Goal: Transaction & Acquisition: Purchase product/service

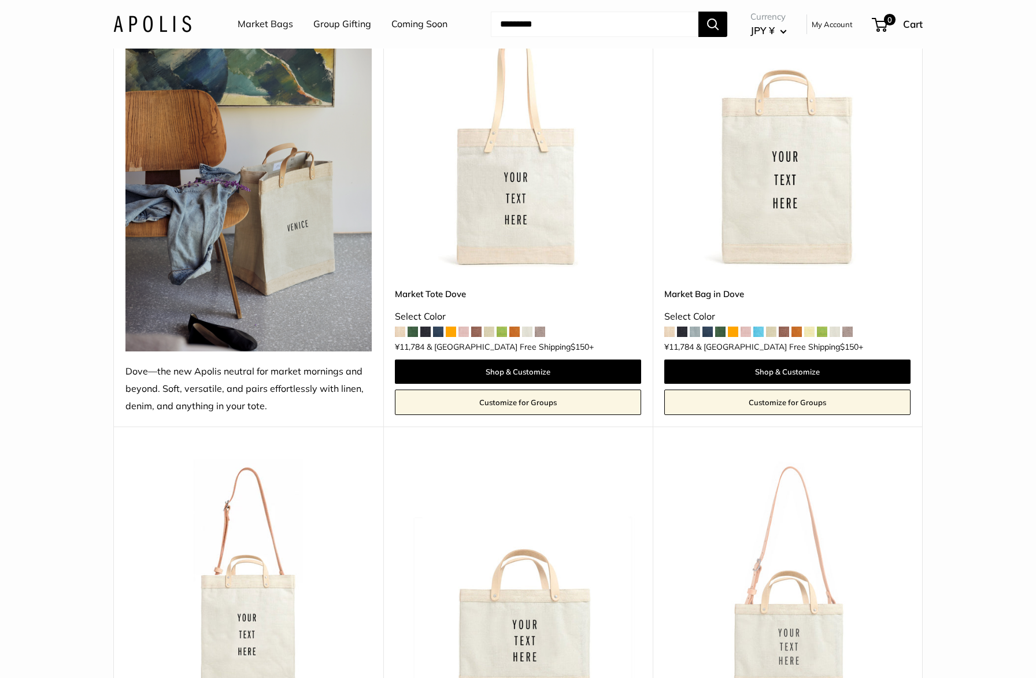
scroll to position [58, 0]
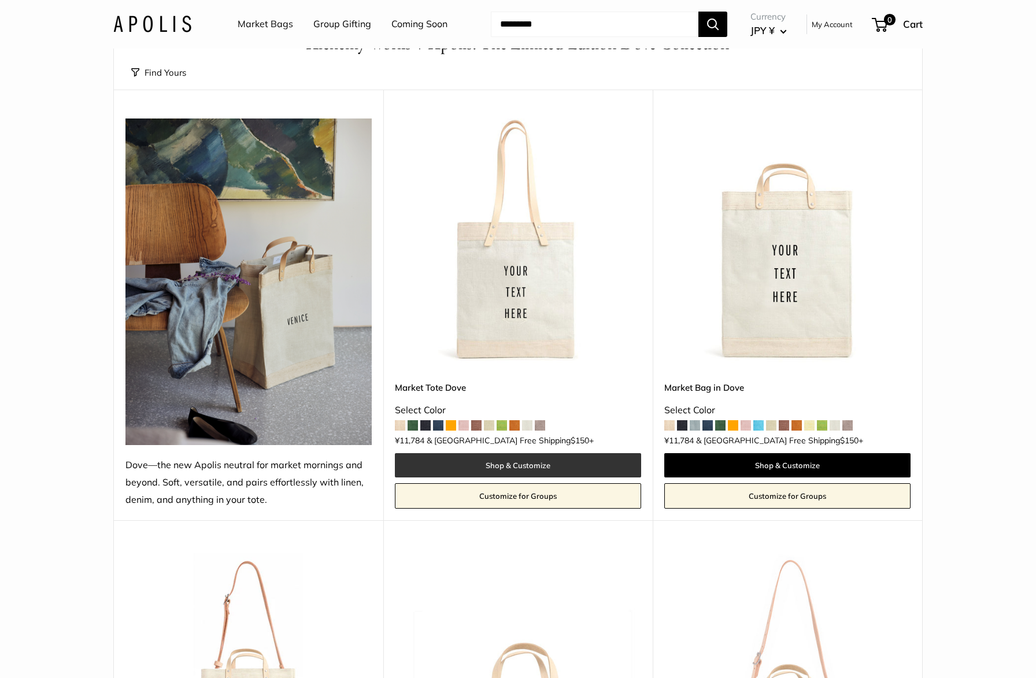
click at [509, 465] on link "Shop & Customize" at bounding box center [518, 465] width 246 height 24
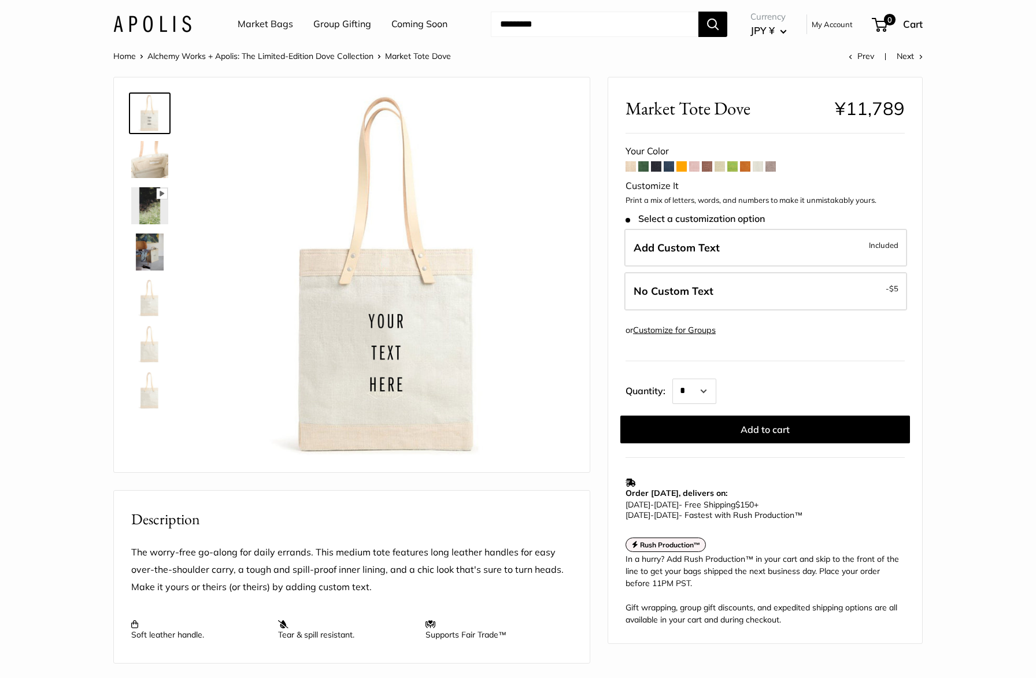
click at [142, 249] on img at bounding box center [149, 251] width 37 height 37
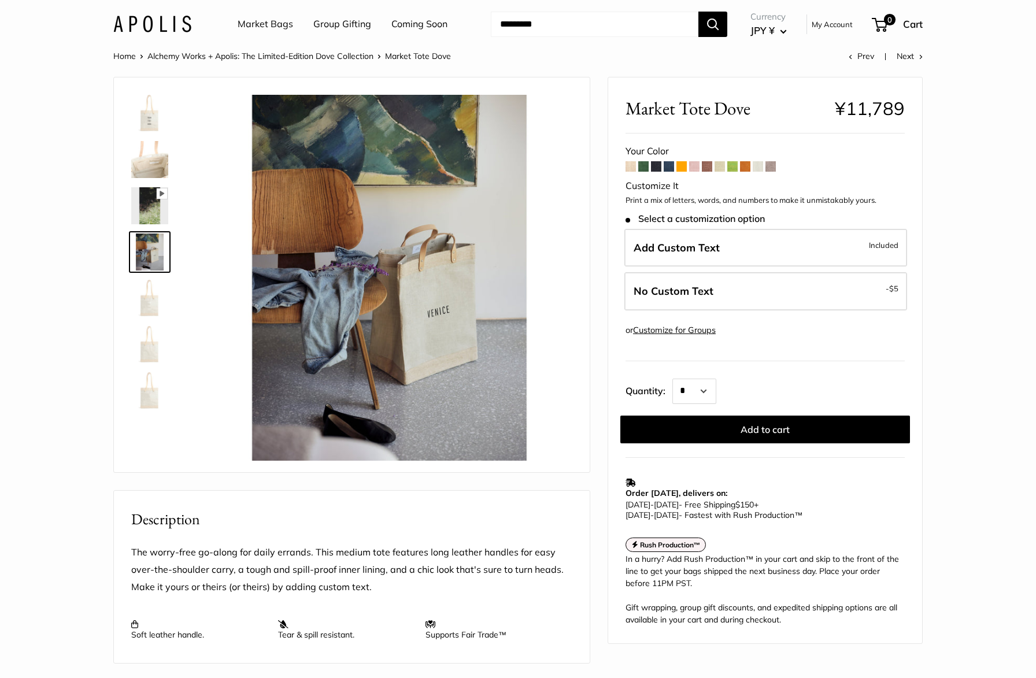
click at [148, 208] on img at bounding box center [149, 205] width 37 height 37
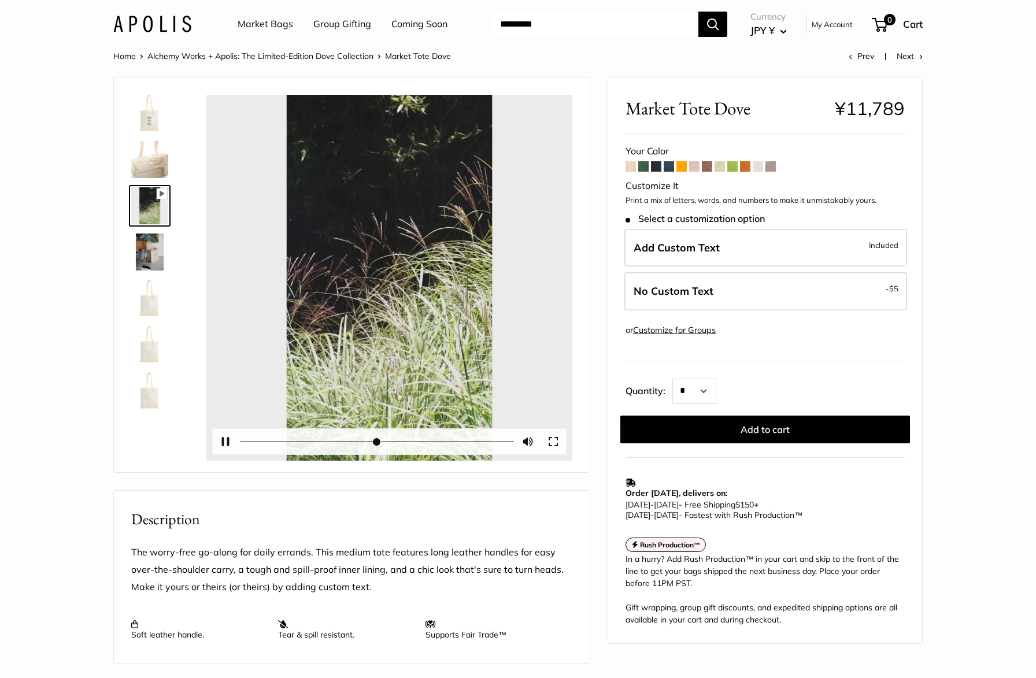
click at [388, 267] on div at bounding box center [389, 278] width 366 height 366
click at [351, 254] on div at bounding box center [389, 278] width 366 height 366
type input "*"
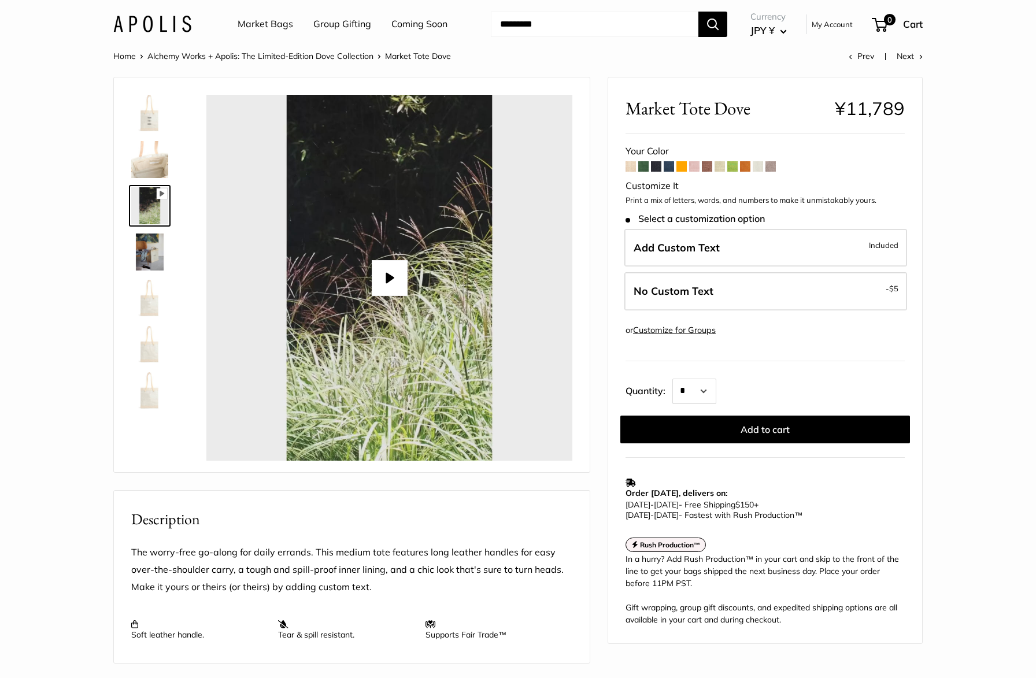
click at [743, 167] on span at bounding box center [745, 166] width 10 height 10
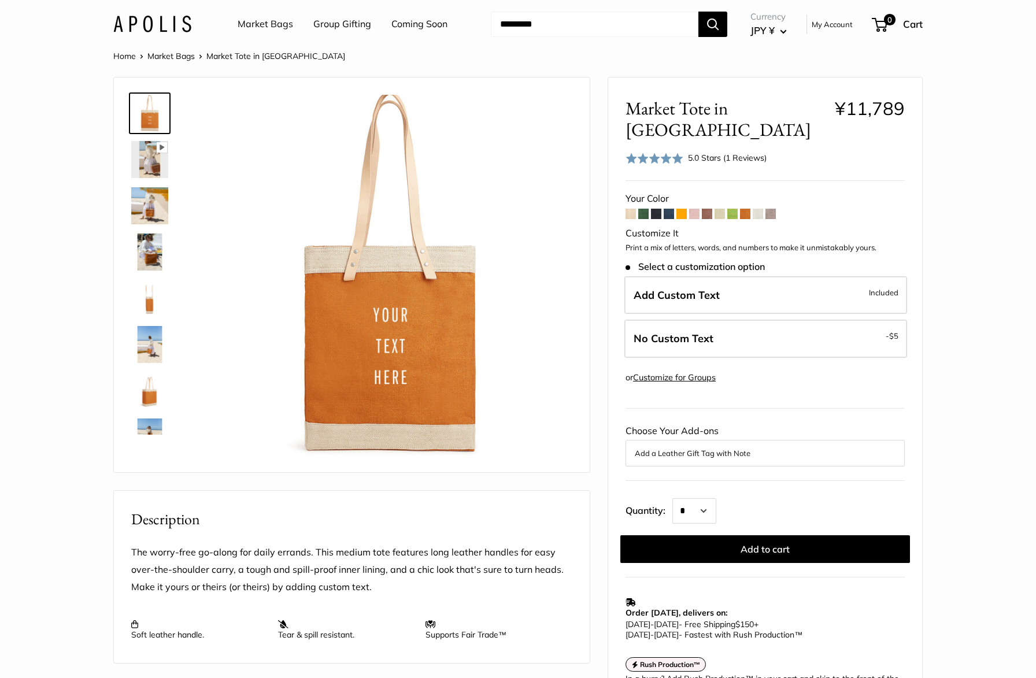
click at [633, 209] on span at bounding box center [630, 214] width 10 height 10
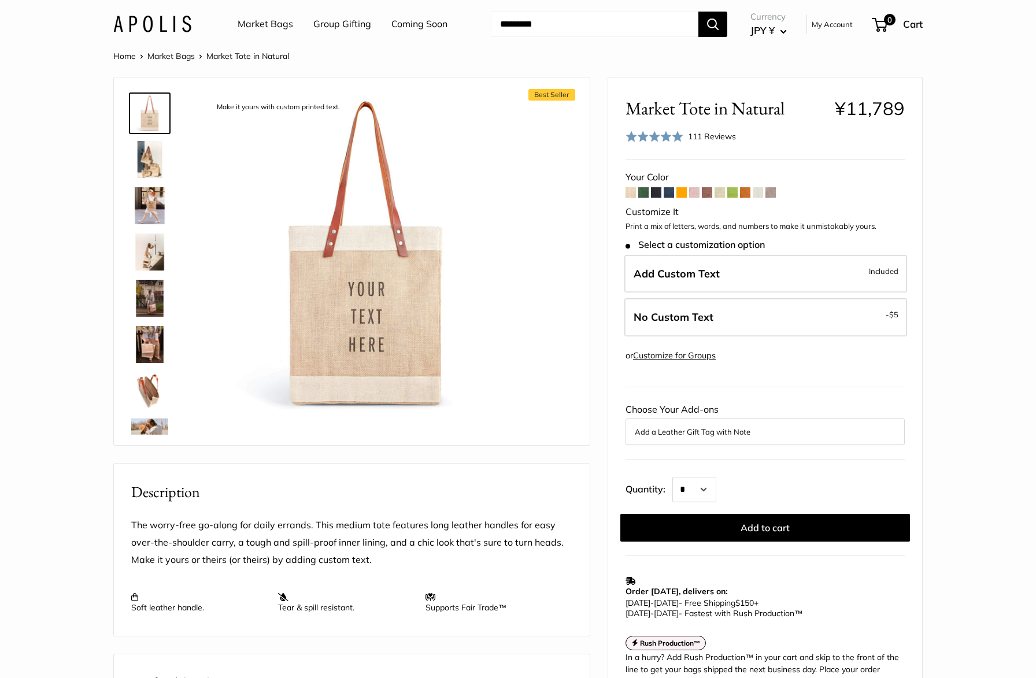
click at [645, 196] on span at bounding box center [643, 192] width 10 height 10
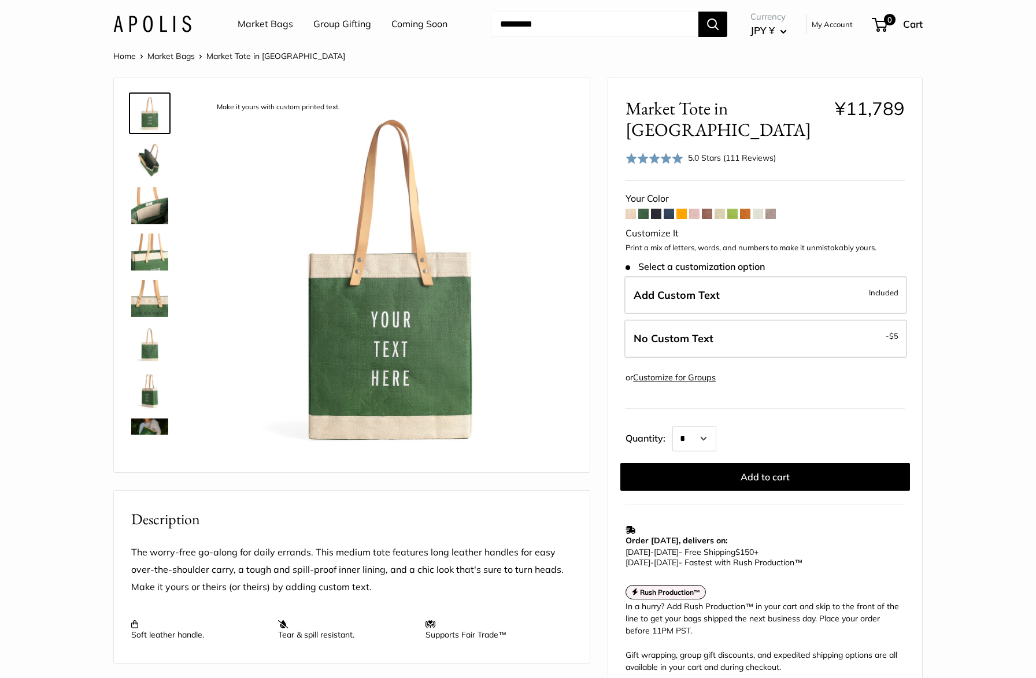
click at [628, 209] on span at bounding box center [630, 214] width 10 height 10
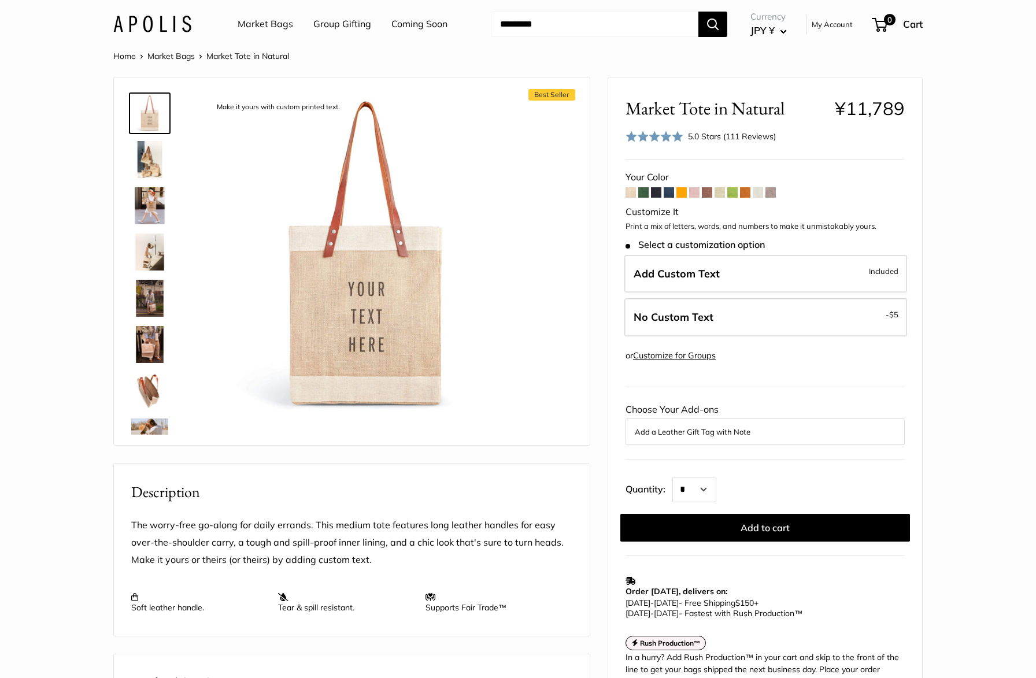
click at [149, 153] on img at bounding box center [149, 159] width 37 height 37
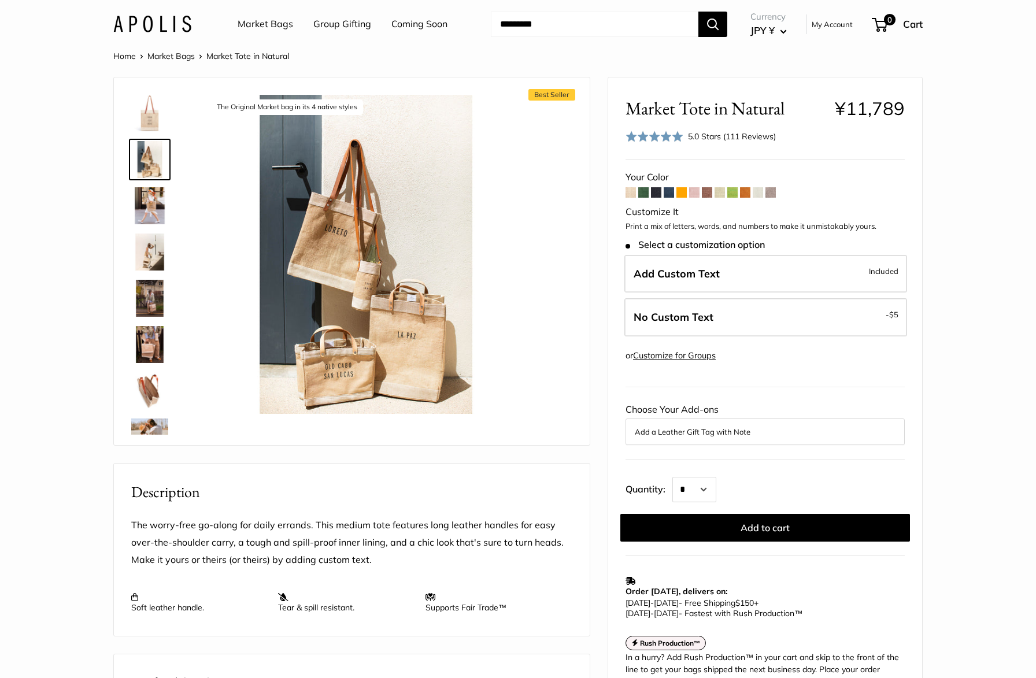
click at [148, 195] on img at bounding box center [149, 205] width 37 height 37
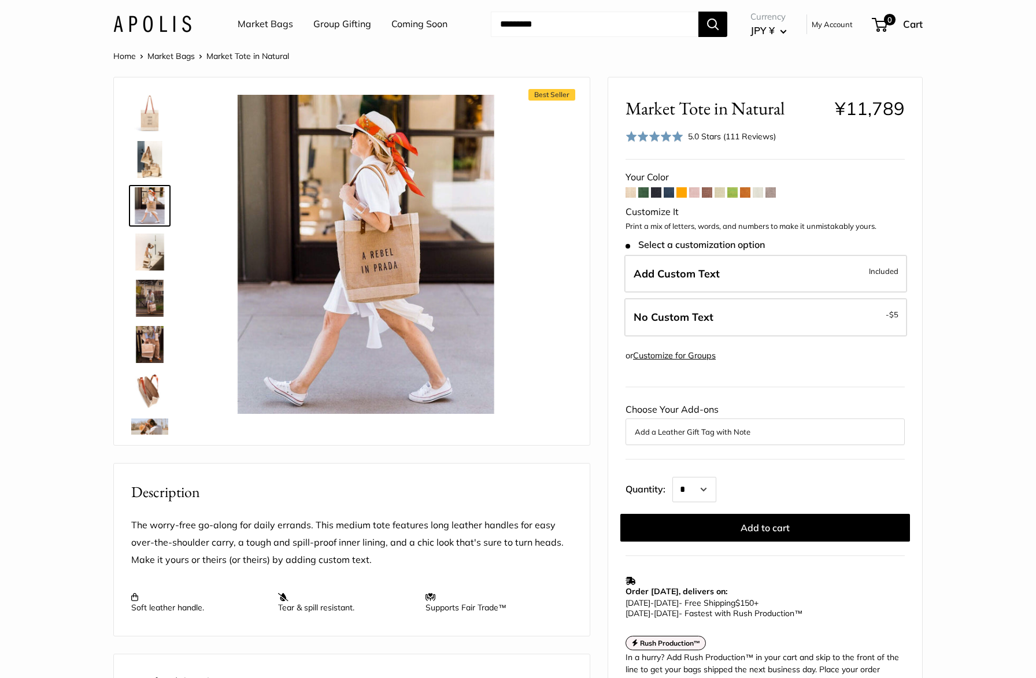
click at [707, 435] on button "Add a Leather Gift Tag with Note" at bounding box center [765, 432] width 261 height 14
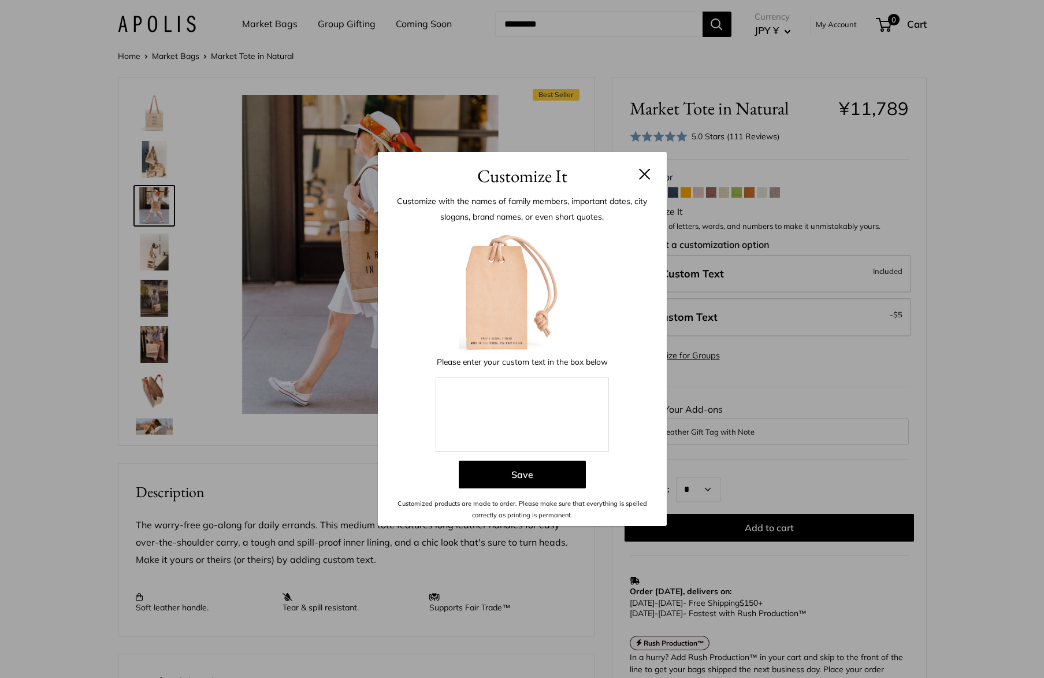
click at [647, 174] on button at bounding box center [645, 174] width 12 height 12
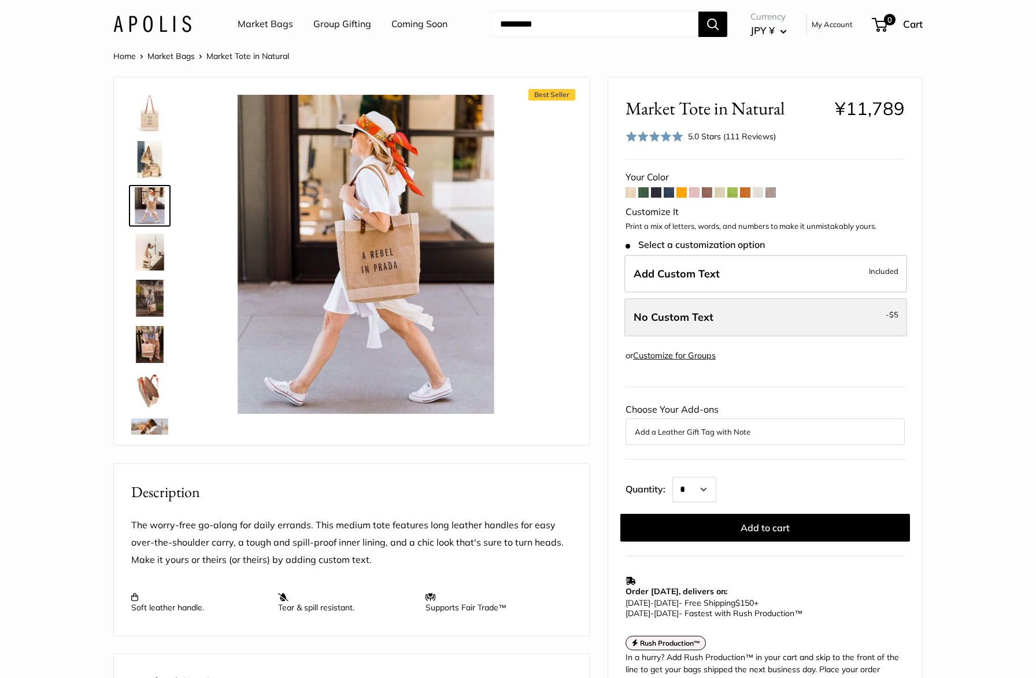
click at [681, 321] on span "No Custom Text" at bounding box center [673, 316] width 80 height 13
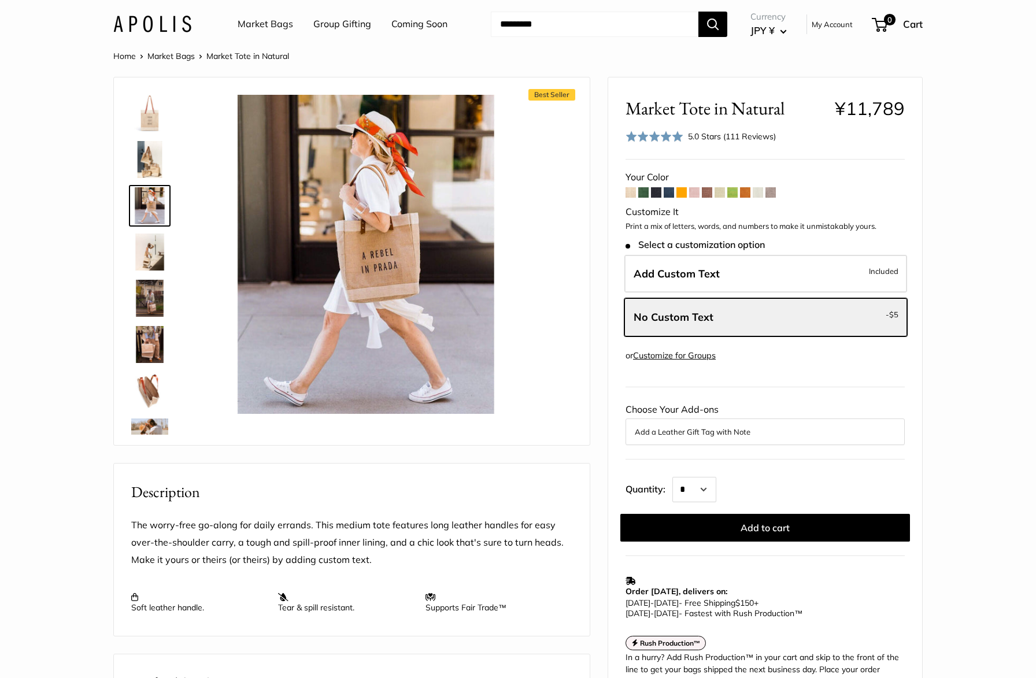
click at [728, 435] on button "Add a Leather Gift Tag with Note" at bounding box center [765, 432] width 261 height 14
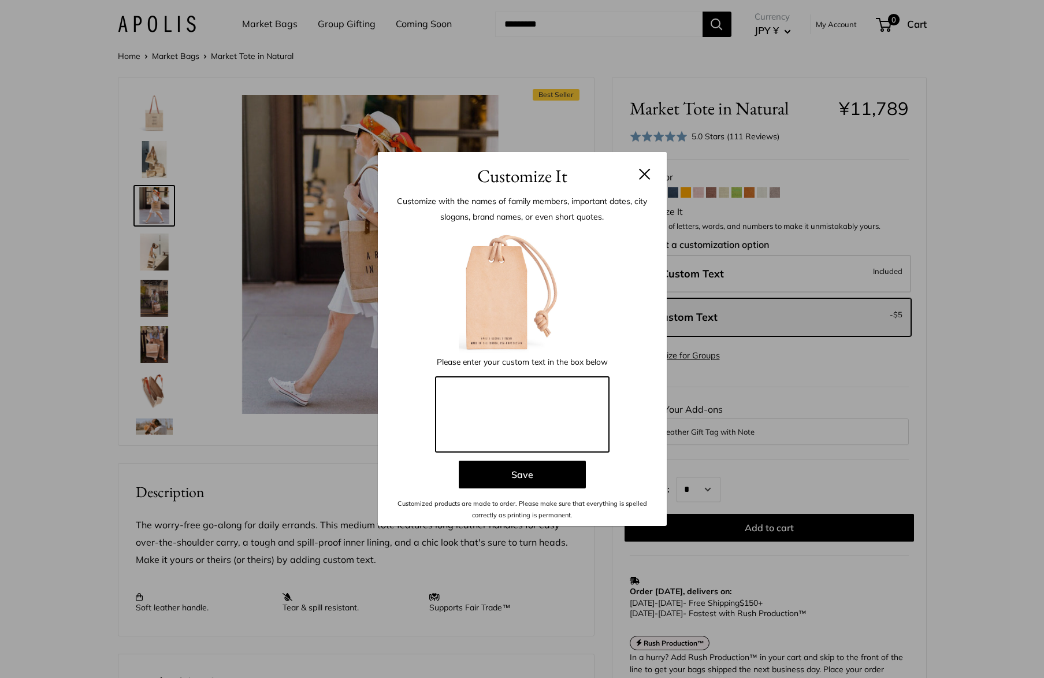
click at [515, 409] on textarea at bounding box center [522, 414] width 173 height 75
click at [634, 171] on h3 "Customize It" at bounding box center [522, 175] width 254 height 27
